Goal: Task Accomplishment & Management: Manage account settings

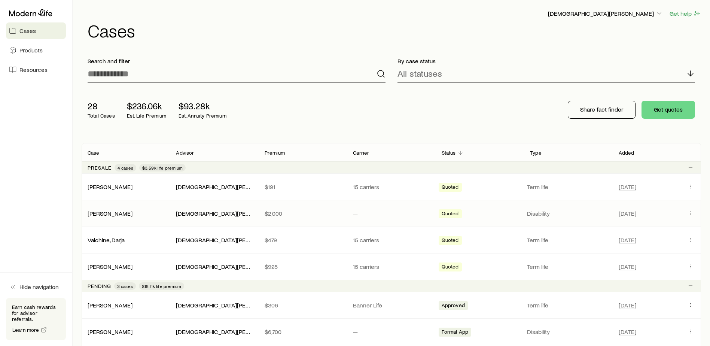
scroll to position [75, 0]
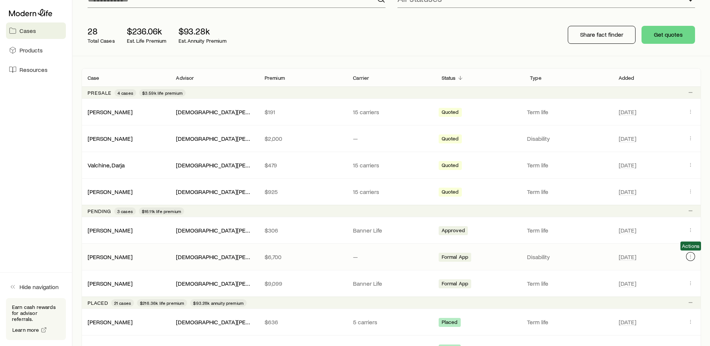
click at [691, 257] on icon "Client cases" at bounding box center [690, 256] width 6 height 6
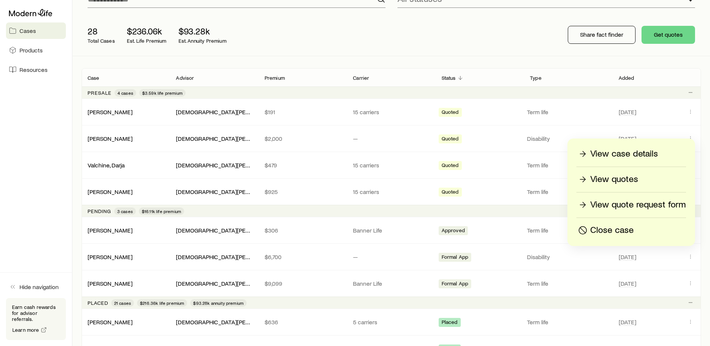
click at [635, 151] on p "View case details" at bounding box center [624, 154] width 68 height 12
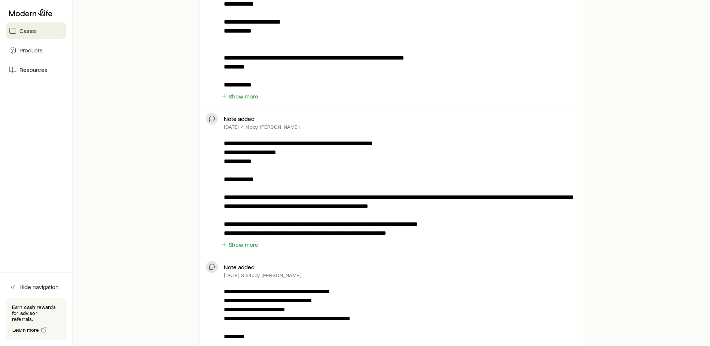
scroll to position [711, 0]
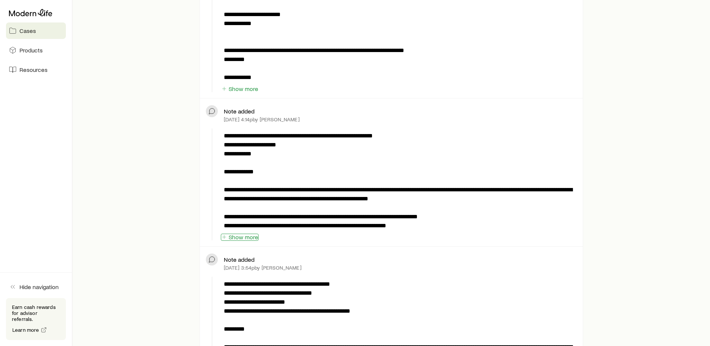
click at [246, 237] on button "Show more" at bounding box center [240, 237] width 38 height 7
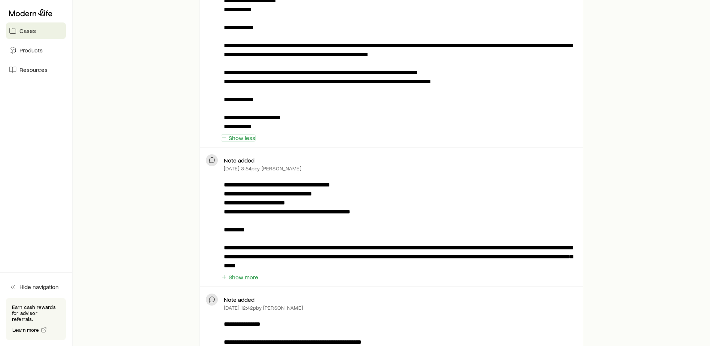
scroll to position [861, 0]
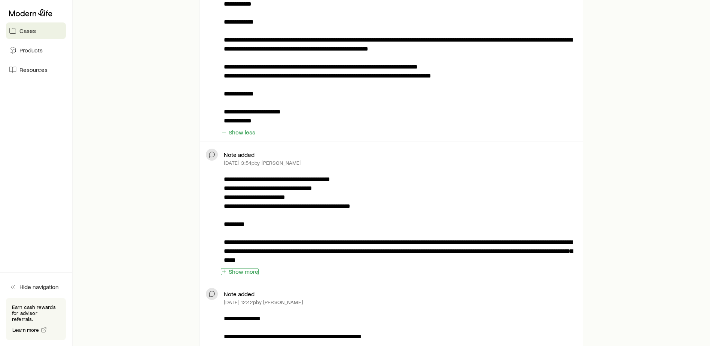
click at [253, 274] on button "Show more" at bounding box center [240, 271] width 38 height 7
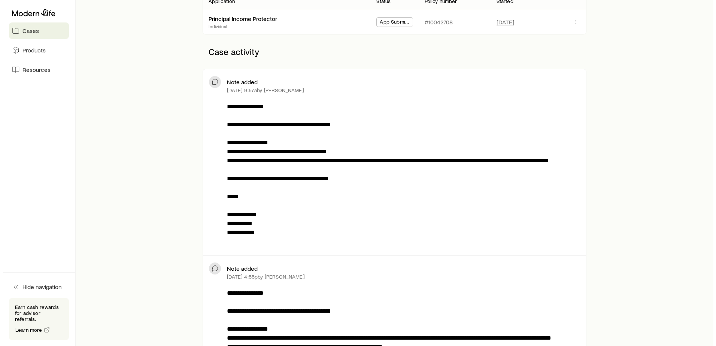
scroll to position [0, 0]
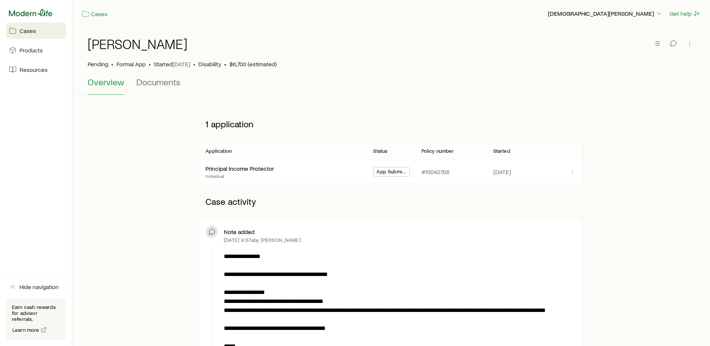
click at [31, 16] on icon at bounding box center [30, 12] width 43 height 7
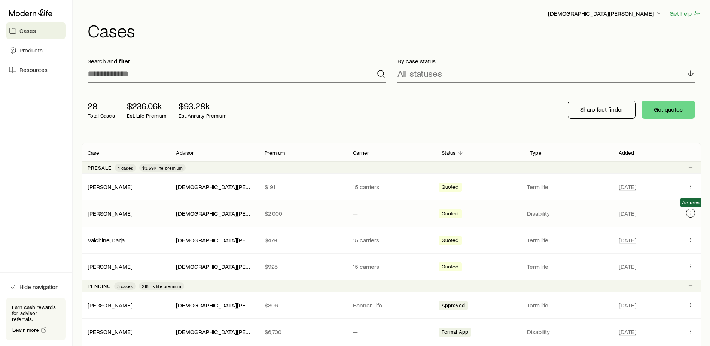
click at [690, 212] on icon "Client cases" at bounding box center [690, 213] width 6 height 6
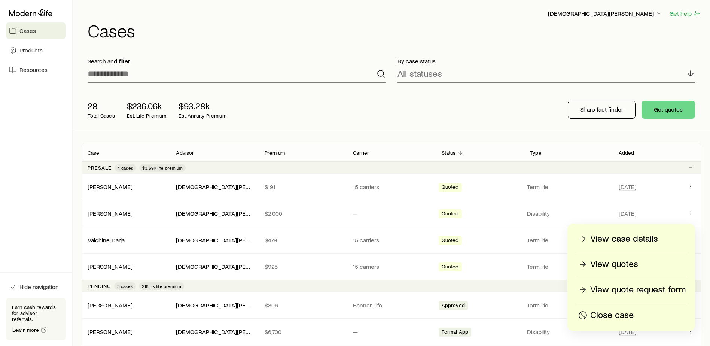
click at [634, 237] on p "View case details" at bounding box center [624, 239] width 68 height 12
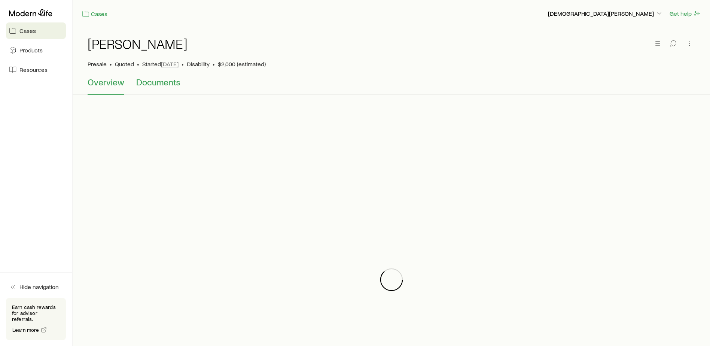
click at [155, 79] on span "Documents" at bounding box center [158, 82] width 44 height 10
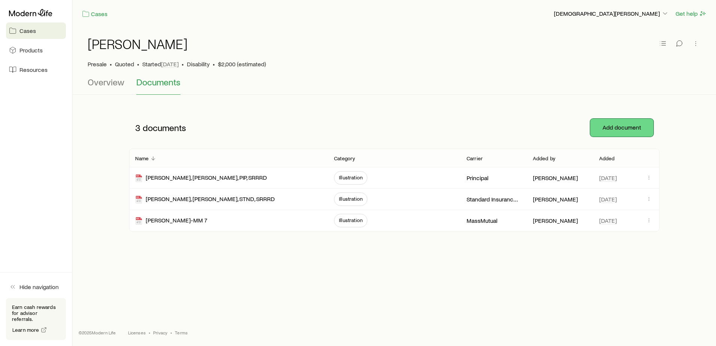
click at [634, 119] on button "Add document" at bounding box center [621, 128] width 63 height 18
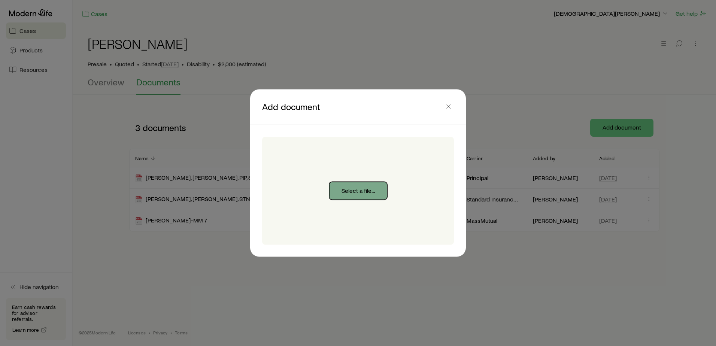
click at [365, 187] on button "Select a file..." at bounding box center [358, 191] width 58 height 18
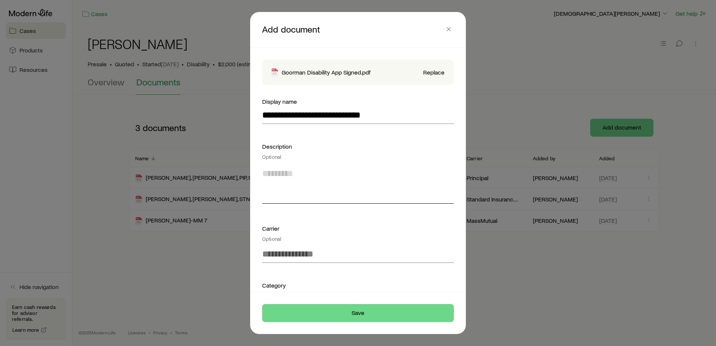
click at [291, 189] on textarea at bounding box center [358, 183] width 192 height 41
type textarea "**********"
click at [315, 256] on input at bounding box center [358, 254] width 192 height 18
click at [285, 272] on span "Principal" at bounding box center [278, 273] width 33 height 11
type input "*********"
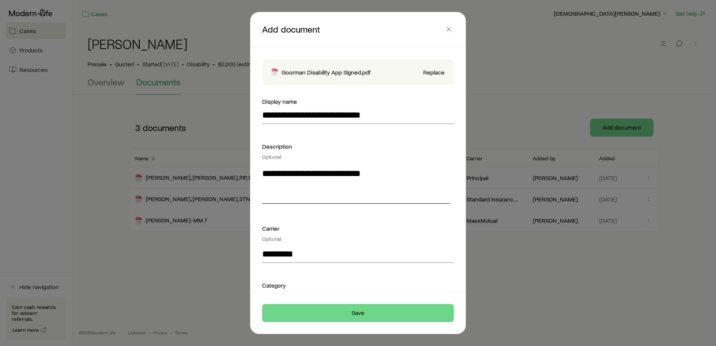
scroll to position [91, 0]
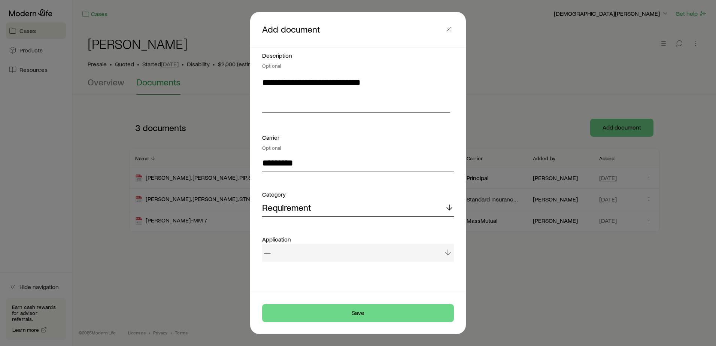
click at [320, 211] on div "Requirement" at bounding box center [358, 208] width 192 height 18
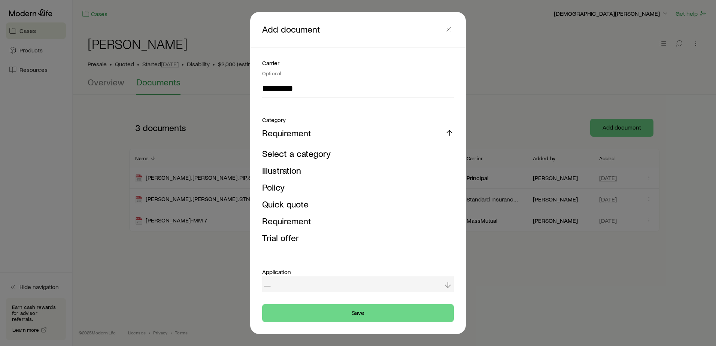
scroll to position [166, 0]
click at [306, 222] on span "Requirement" at bounding box center [286, 220] width 49 height 11
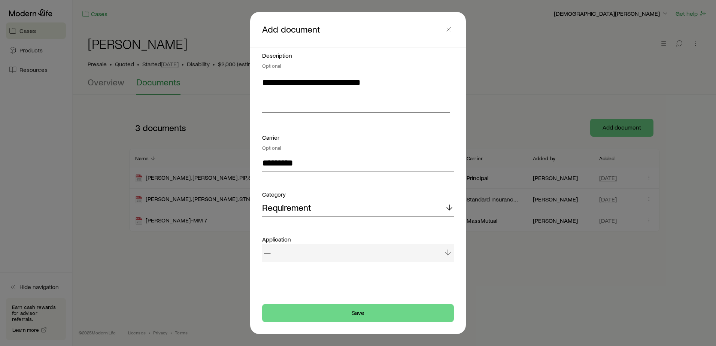
scroll to position [91, 0]
click at [283, 251] on div "—" at bounding box center [358, 253] width 192 height 18
click at [341, 210] on div "Requirement" at bounding box center [358, 208] width 192 height 18
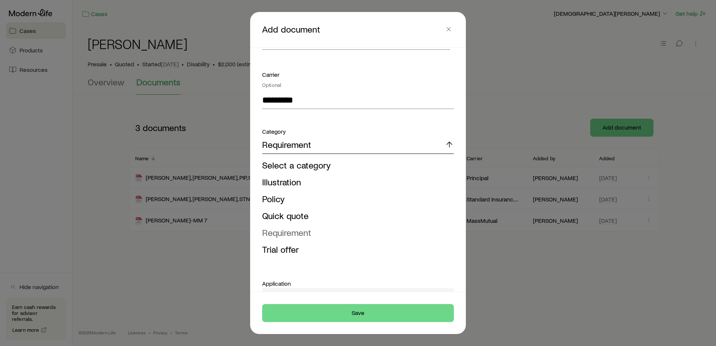
scroll to position [166, 0]
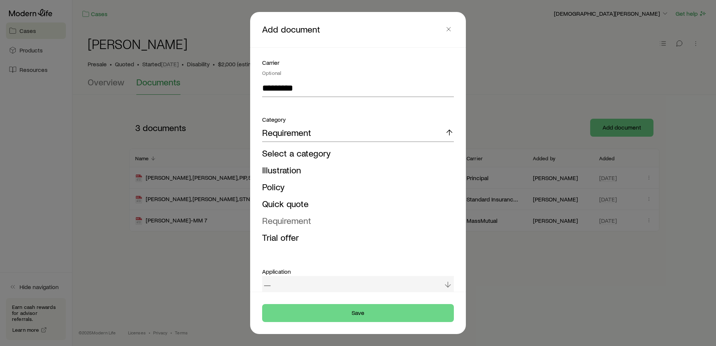
click at [282, 219] on span "Requirement" at bounding box center [286, 220] width 49 height 11
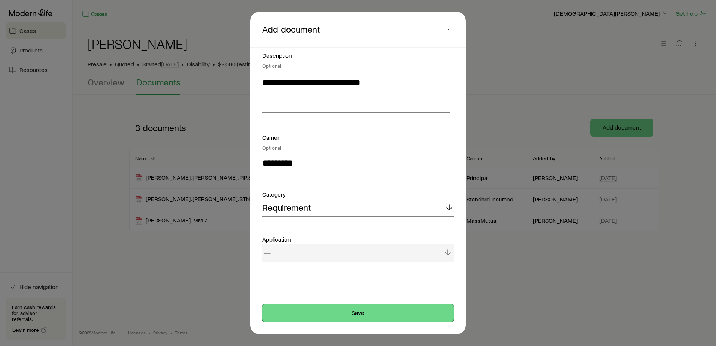
click at [359, 314] on button "Save" at bounding box center [358, 313] width 192 height 18
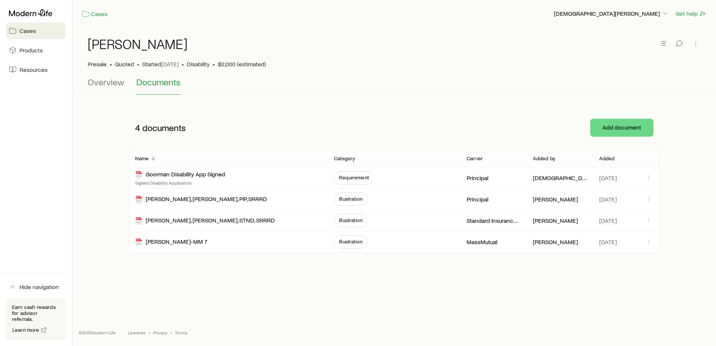
click at [38, 17] on div at bounding box center [36, 12] width 60 height 13
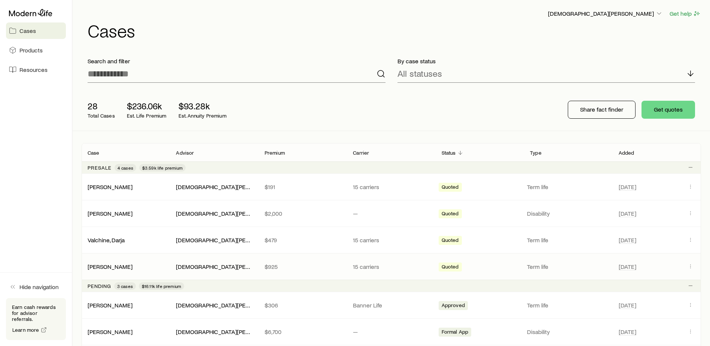
scroll to position [75, 0]
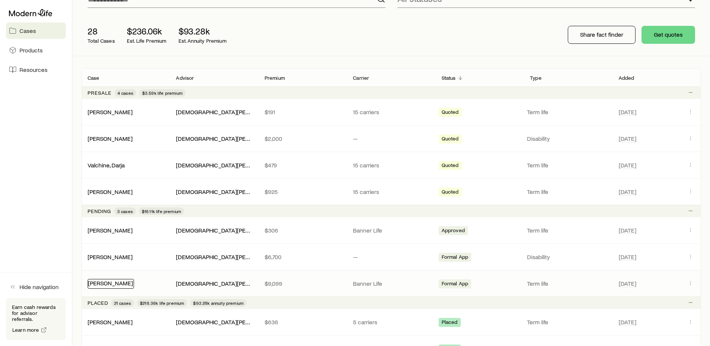
click at [116, 284] on link "[PERSON_NAME]" at bounding box center [110, 282] width 45 height 7
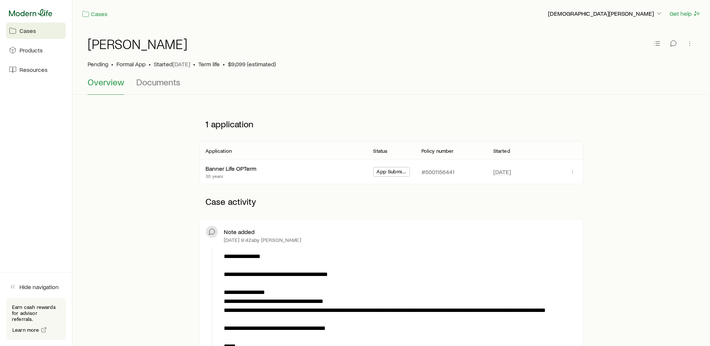
click at [32, 11] on icon at bounding box center [30, 12] width 43 height 7
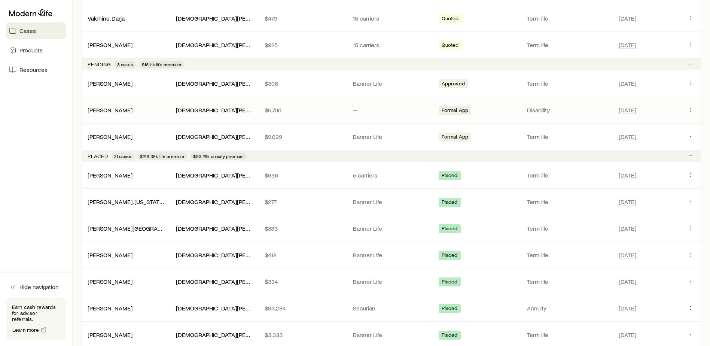
scroll to position [225, 0]
